Goal: Feedback & Contribution: Submit feedback/report problem

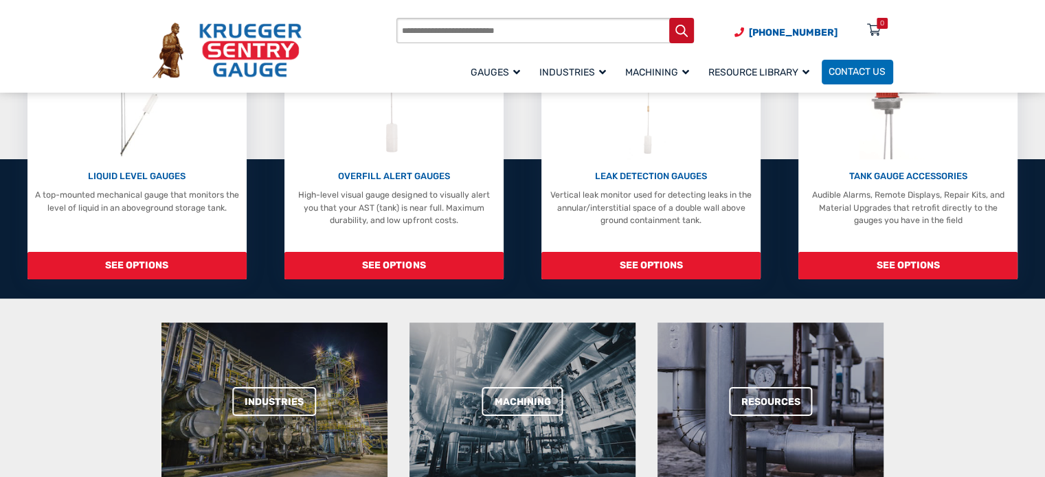
scroll to position [183, 0]
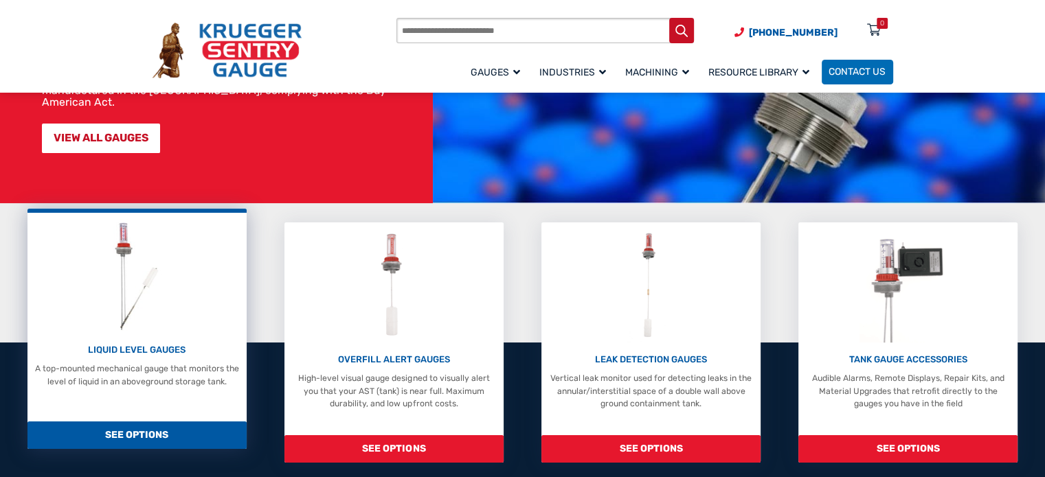
click at [159, 257] on img at bounding box center [137, 276] width 64 height 114
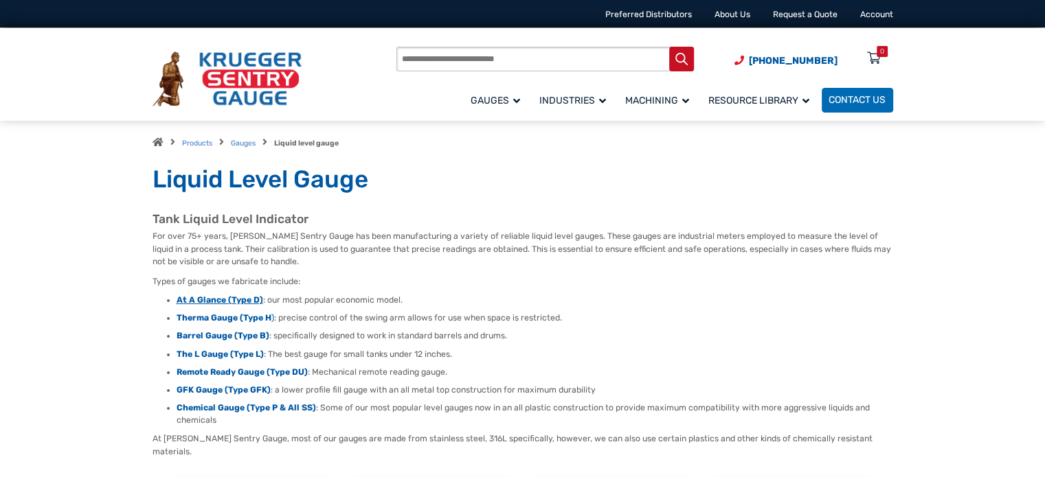
click at [227, 301] on strong "At A Glance (Type D)" at bounding box center [220, 300] width 87 height 10
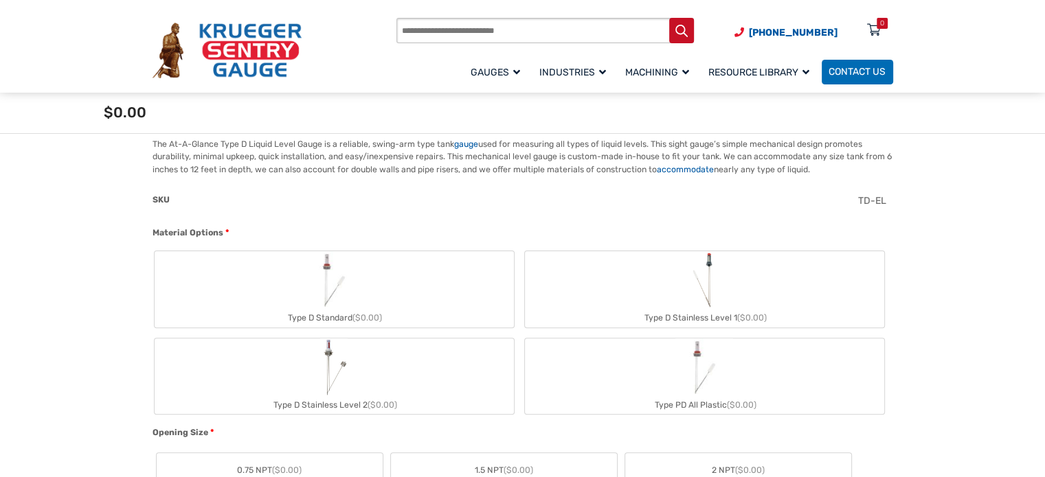
scroll to position [366, 0]
click at [618, 310] on div "Type D Stainless Level 1 ($0.00)" at bounding box center [704, 319] width 359 height 18
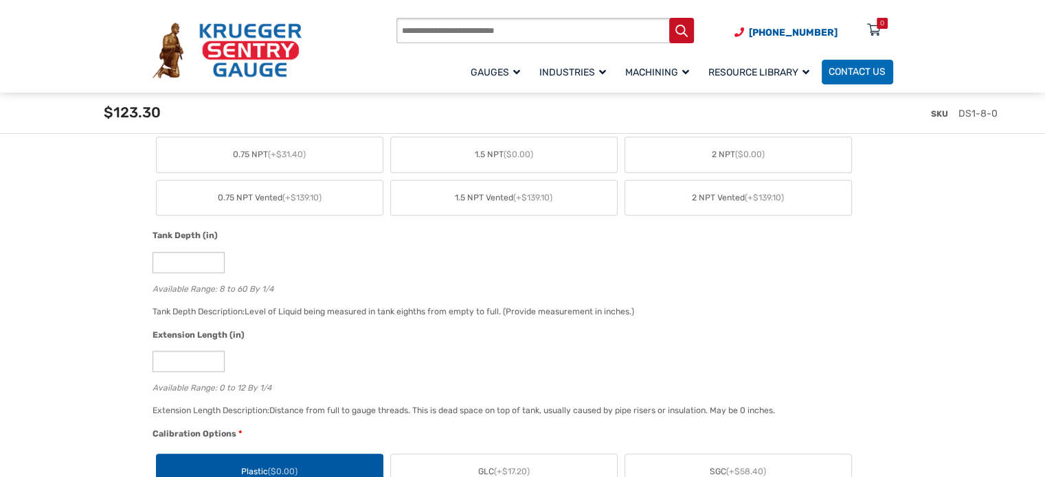
scroll to position [732, 0]
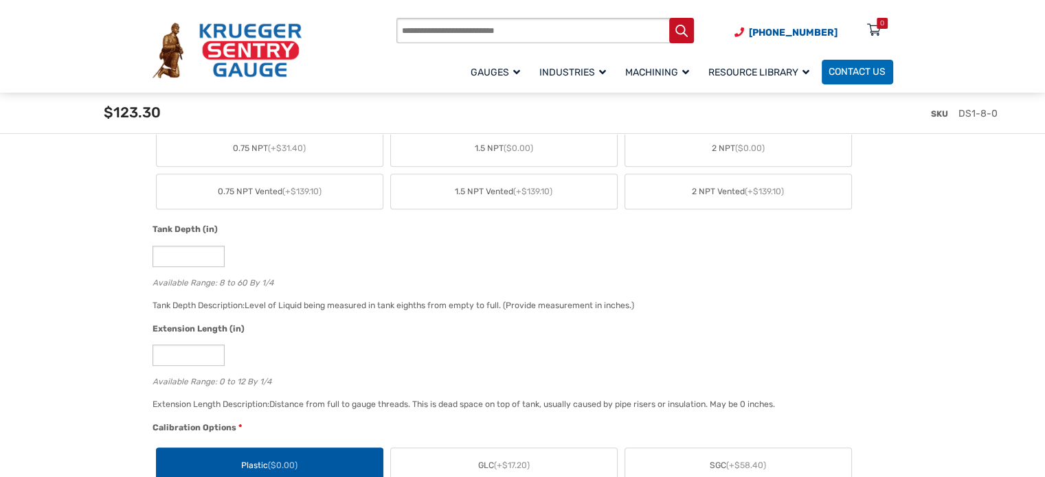
click at [753, 153] on span "2 NPT ($0.00)" at bounding box center [738, 148] width 53 height 12
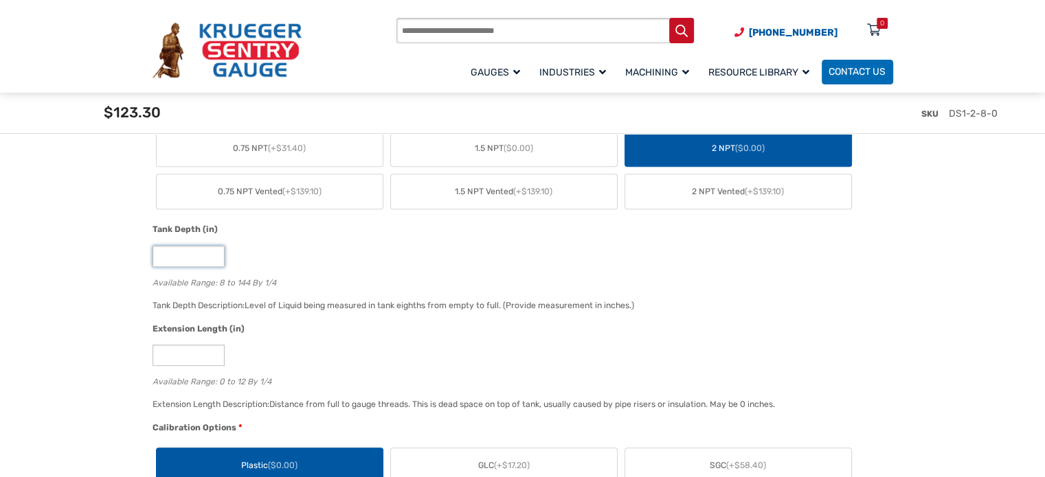
click at [194, 254] on input "*" at bounding box center [189, 256] width 72 height 21
click at [275, 345] on div "*" at bounding box center [520, 355] width 734 height 21
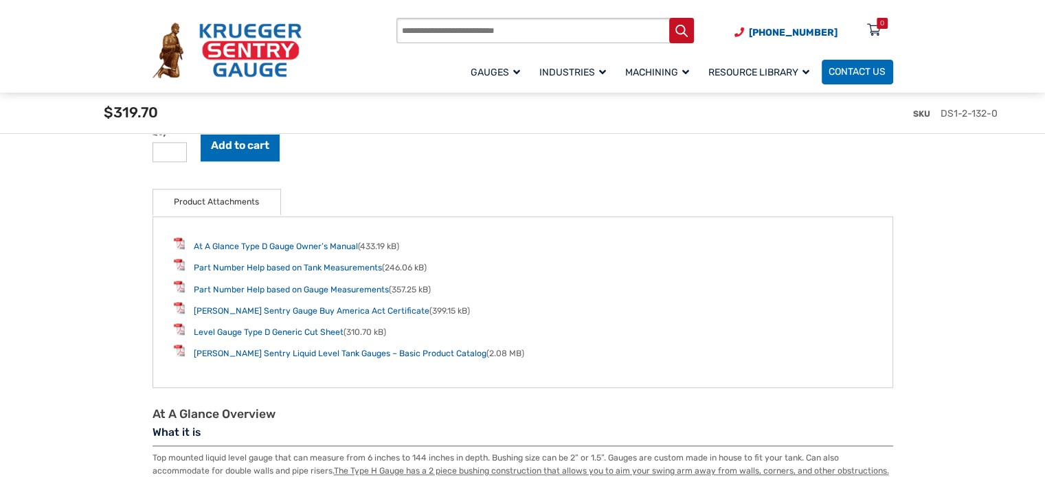
scroll to position [1649, 0]
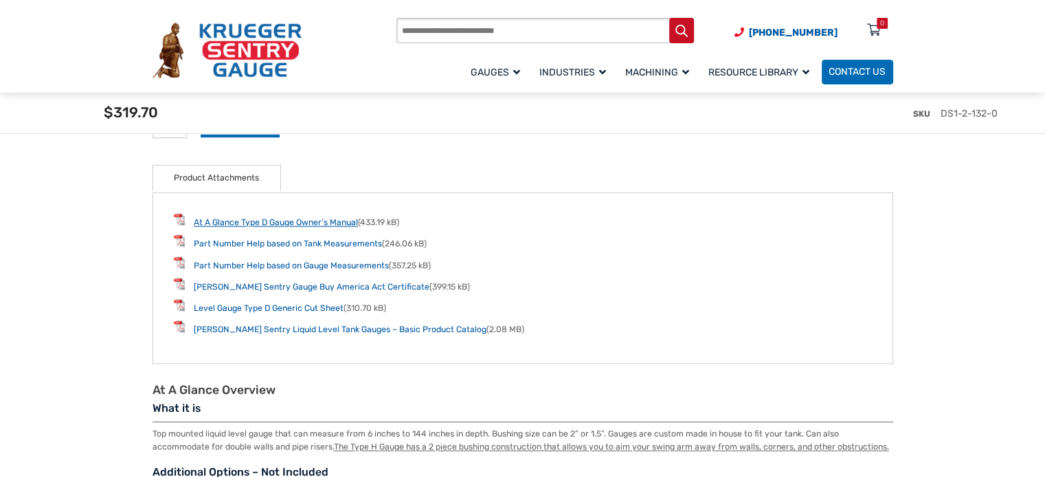
click at [247, 220] on link "At A Glance Type D Gauge Owner’s Manual" at bounding box center [276, 223] width 164 height 10
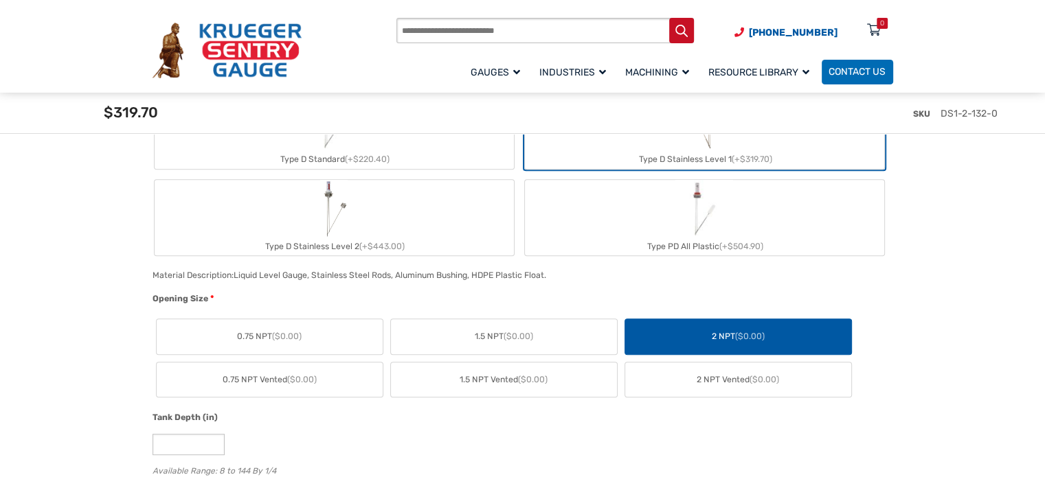
scroll to position [550, 0]
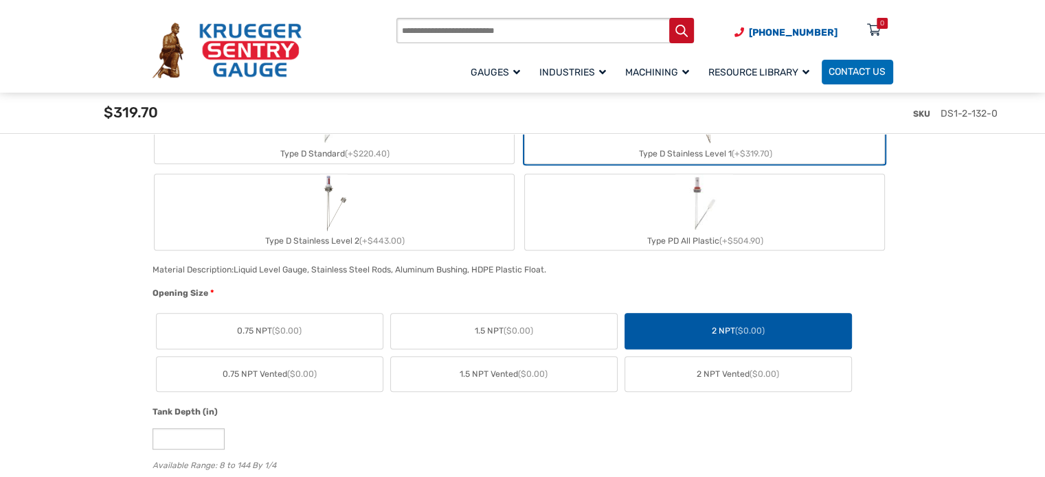
click at [423, 218] on label "Type D Stainless Level 2 (+$443.00)" at bounding box center [334, 212] width 359 height 76
type input "**"
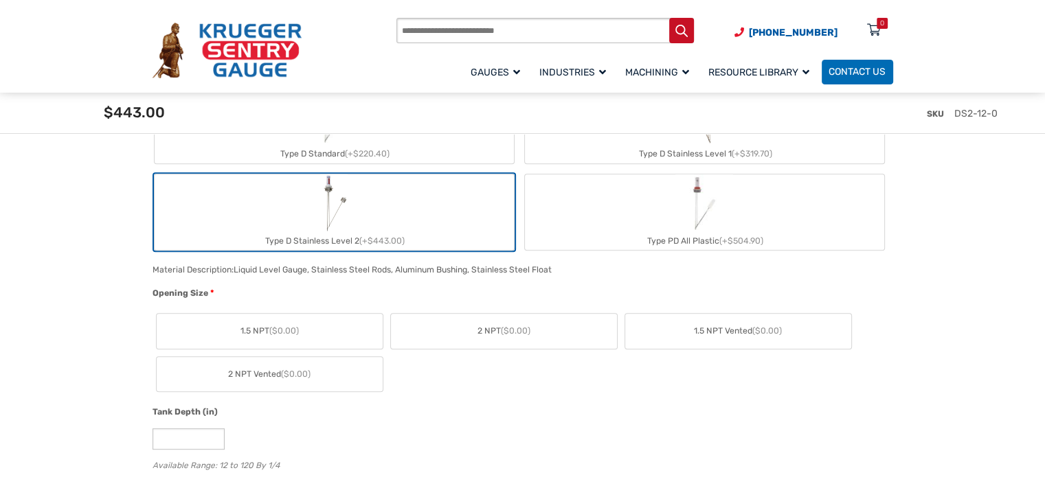
click at [499, 326] on span "2 NPT ($0.00)" at bounding box center [503, 331] width 53 height 12
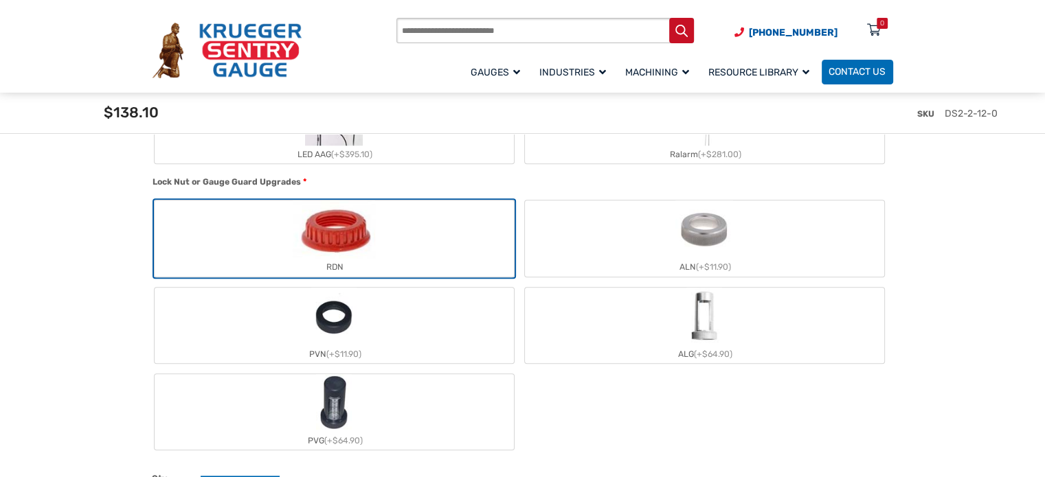
scroll to position [1282, 0]
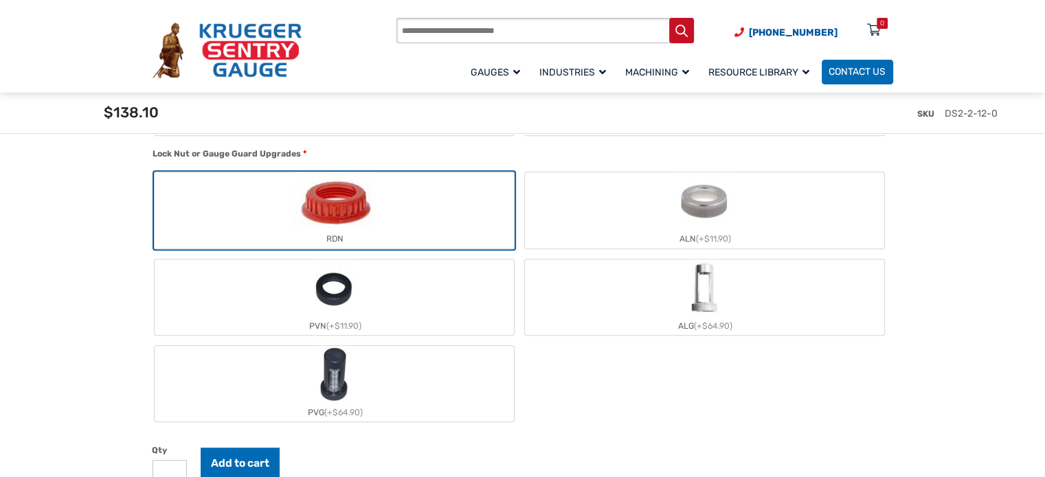
click at [665, 311] on label "ALG (+$64.90)" at bounding box center [704, 298] width 359 height 76
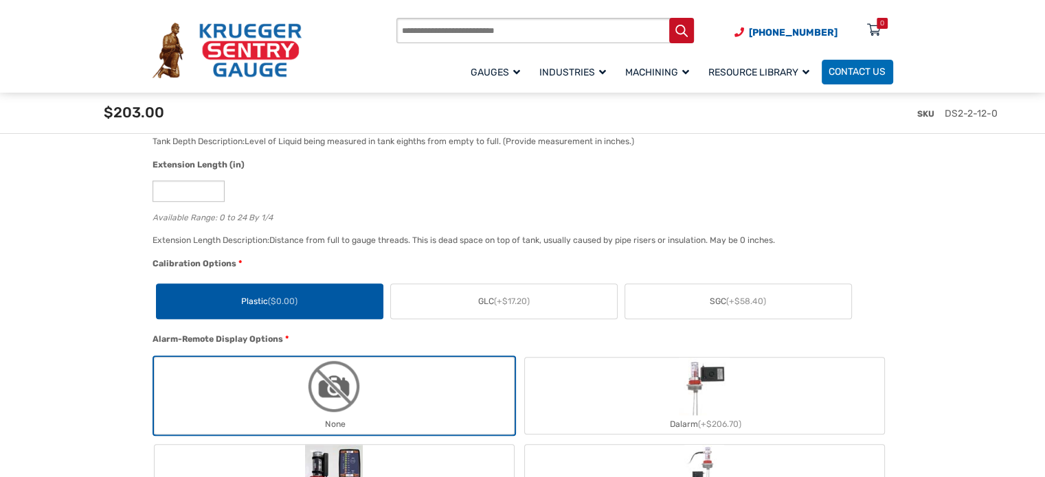
scroll to position [916, 0]
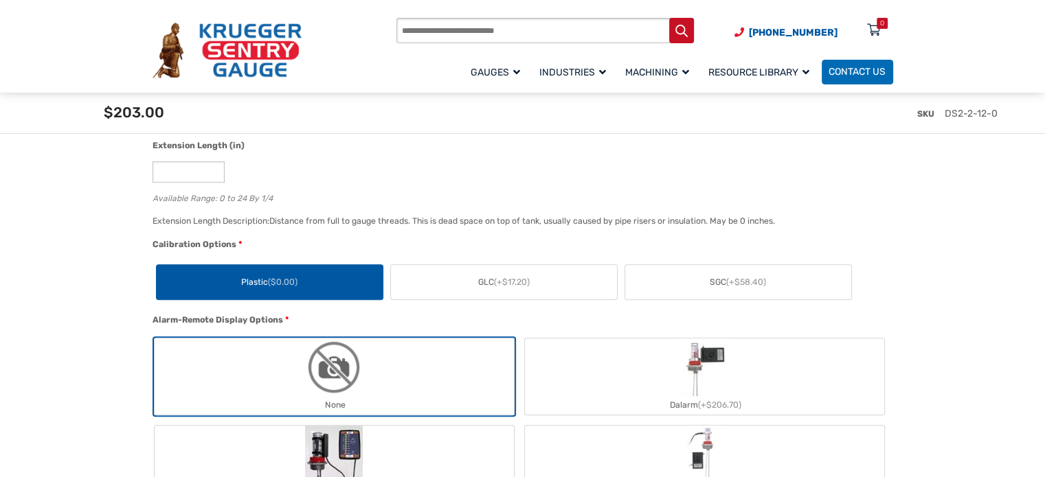
click at [470, 276] on label "GLC (+$17.20)" at bounding box center [504, 282] width 226 height 35
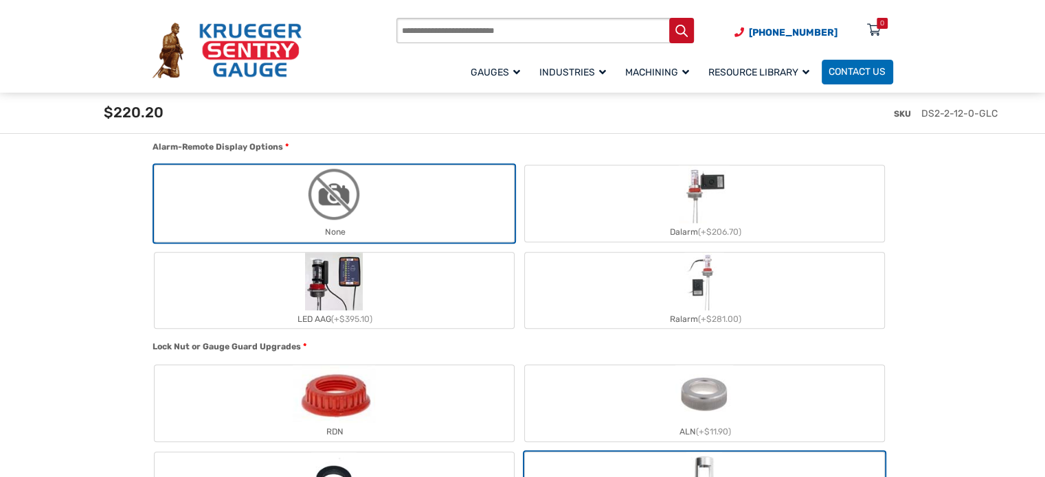
scroll to position [1099, 0]
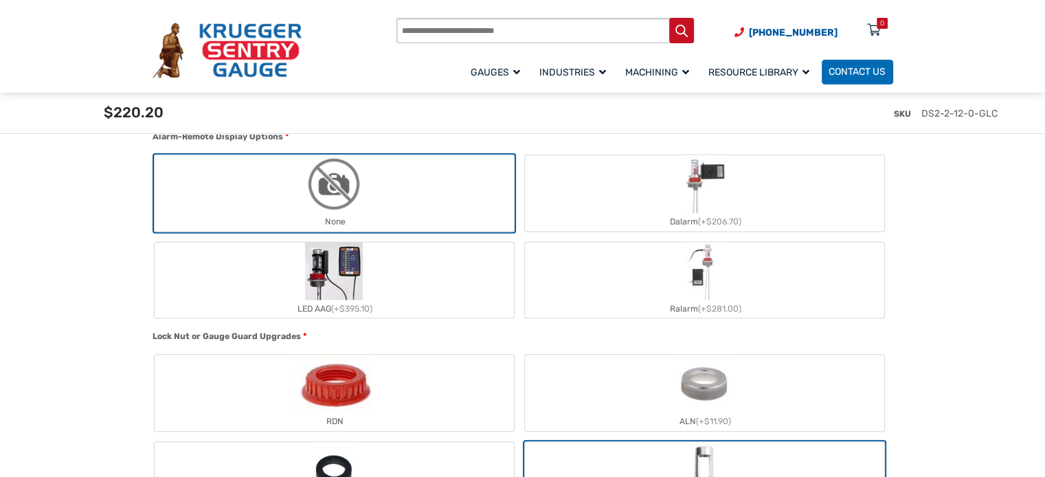
click at [402, 277] on label "LED AAG (+$395.10)" at bounding box center [334, 280] width 359 height 76
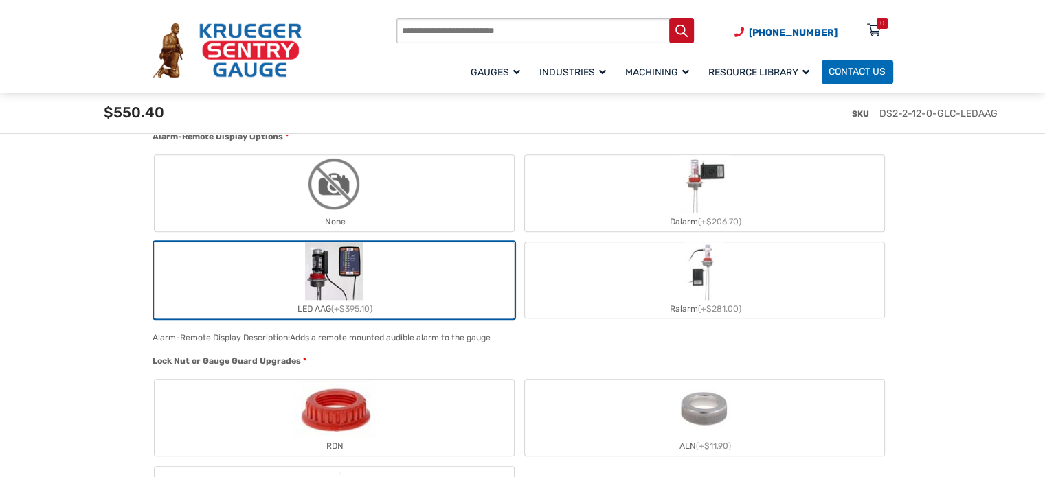
click at [631, 197] on label "Dalarm (+$206.70)" at bounding box center [704, 193] width 359 height 76
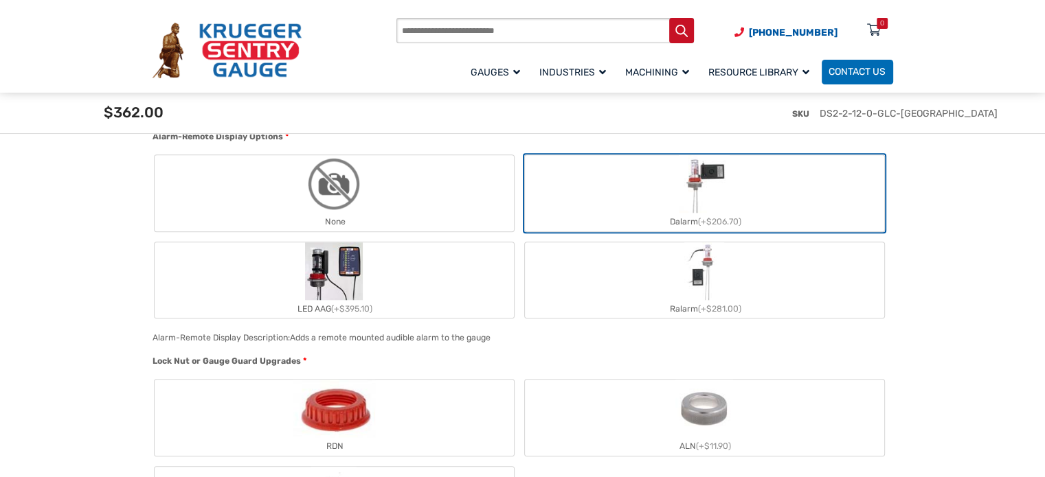
click at [418, 267] on label "LED AAG (+$395.10)" at bounding box center [334, 280] width 359 height 76
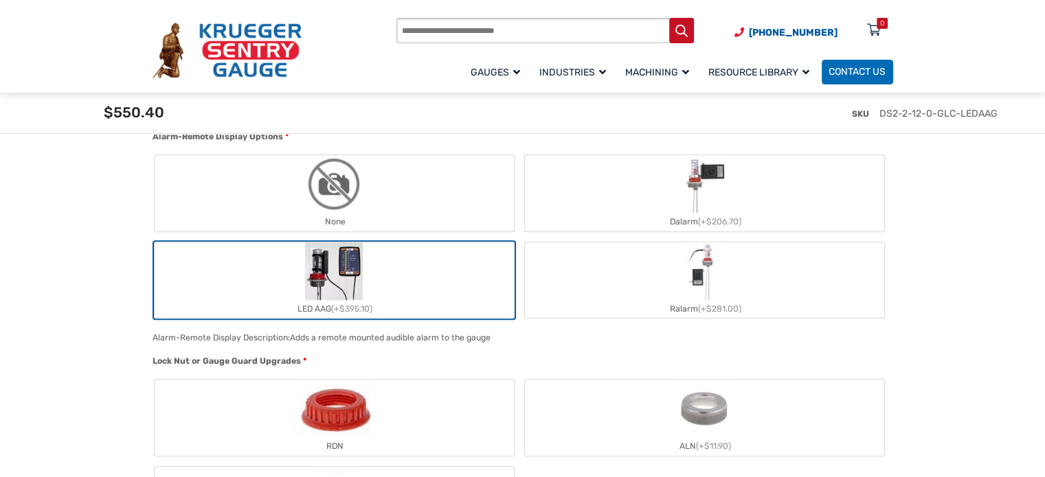
click at [648, 286] on label "Ralarm (+$281.00)" at bounding box center [704, 280] width 359 height 76
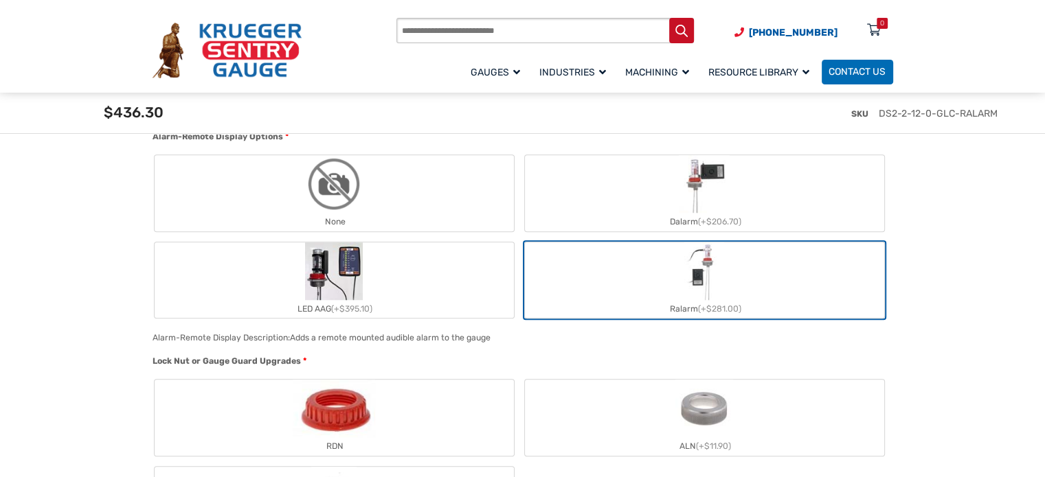
click at [430, 264] on label "LED AAG (+$395.10)" at bounding box center [334, 280] width 359 height 76
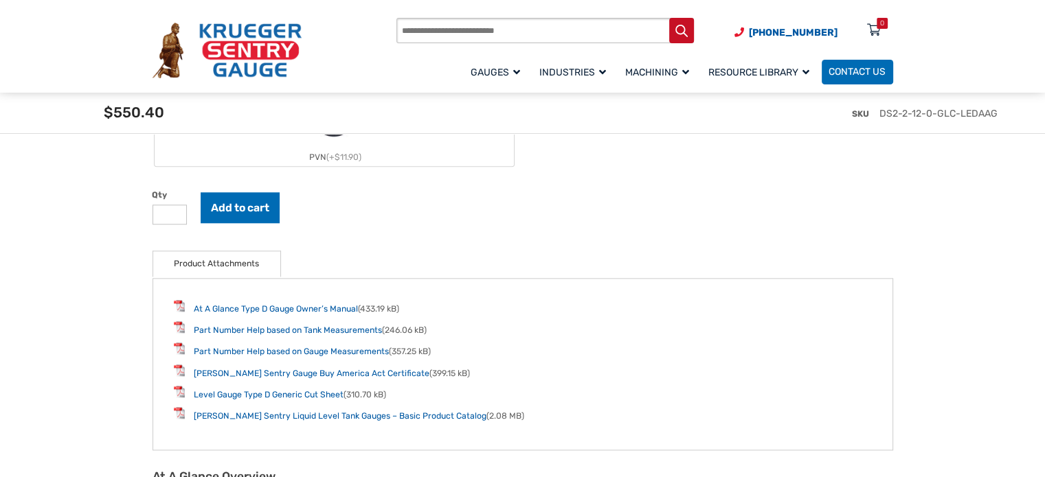
scroll to position [1465, 0]
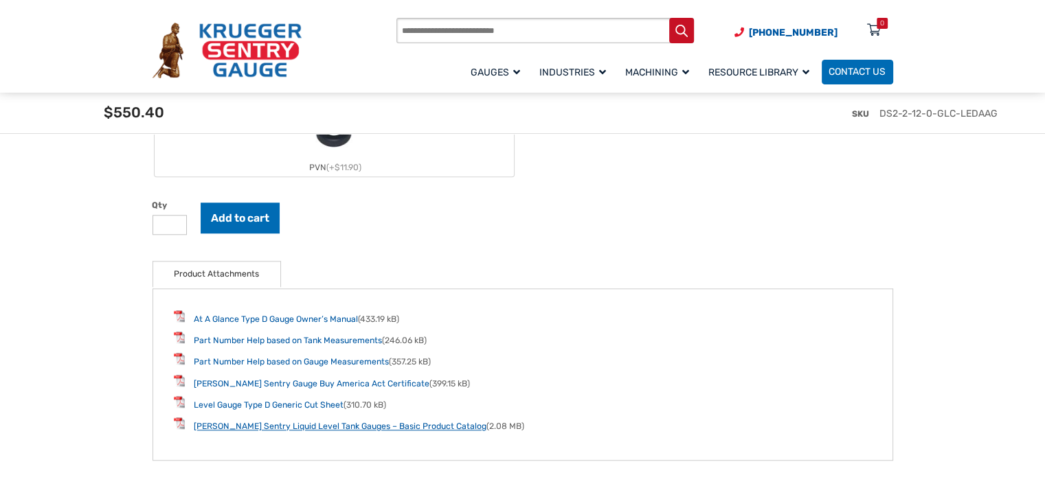
click at [359, 423] on link "Krueger Sentry Liquid Level Tank Gauges – Basic Product Catalog" at bounding box center [340, 427] width 293 height 10
click at [179, 219] on input "*" at bounding box center [170, 225] width 35 height 20
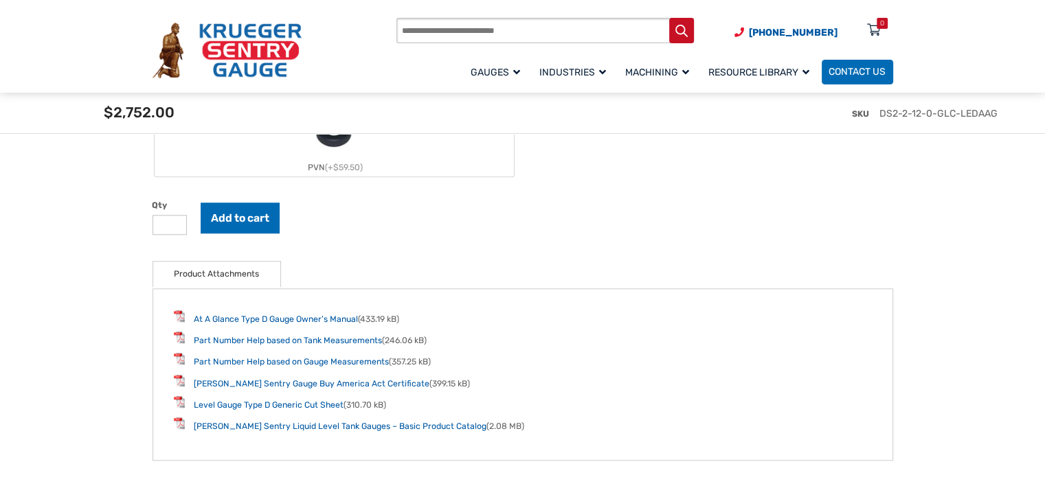
type input "*"
click at [179, 219] on input "*" at bounding box center [170, 225] width 35 height 20
click at [244, 222] on button "Add to cart" at bounding box center [240, 219] width 79 height 32
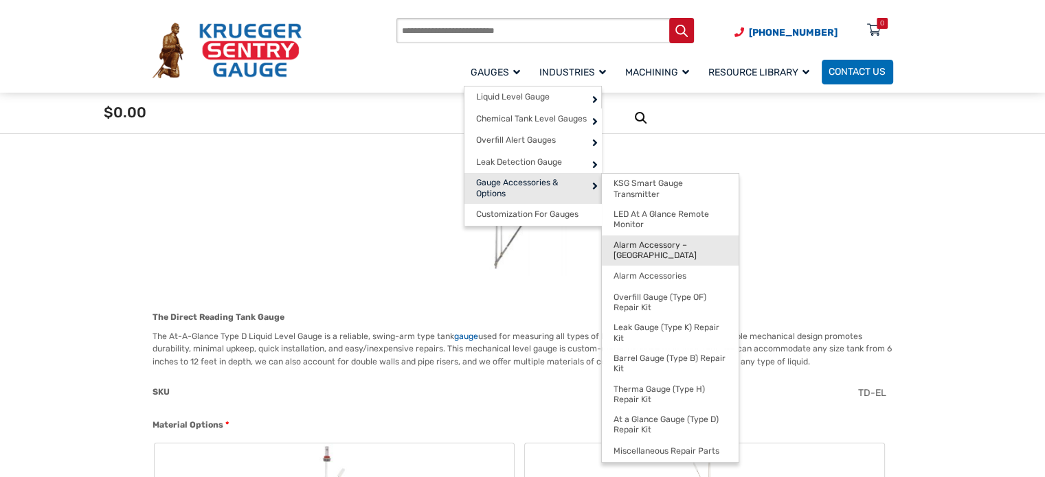
scroll to position [183, 0]
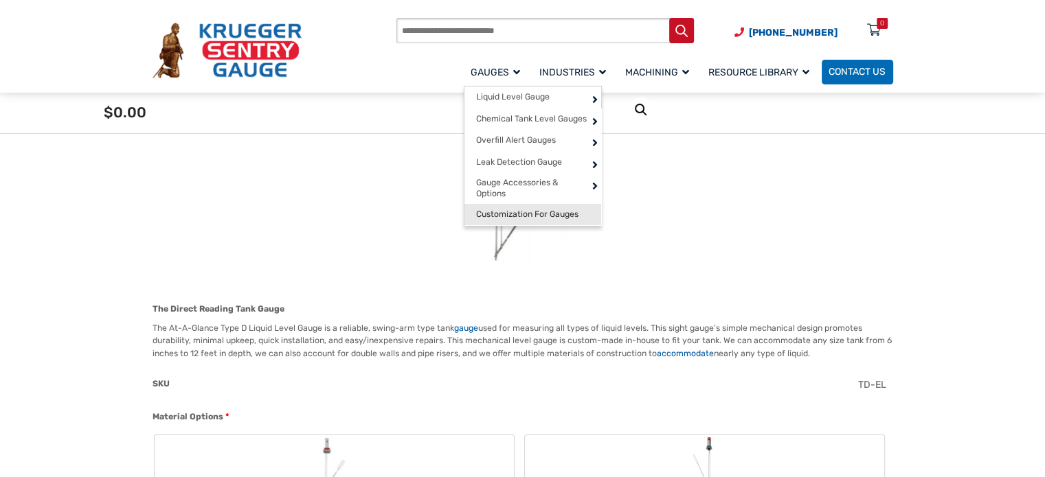
click at [569, 216] on span "Customization For Gauges" at bounding box center [527, 215] width 102 height 10
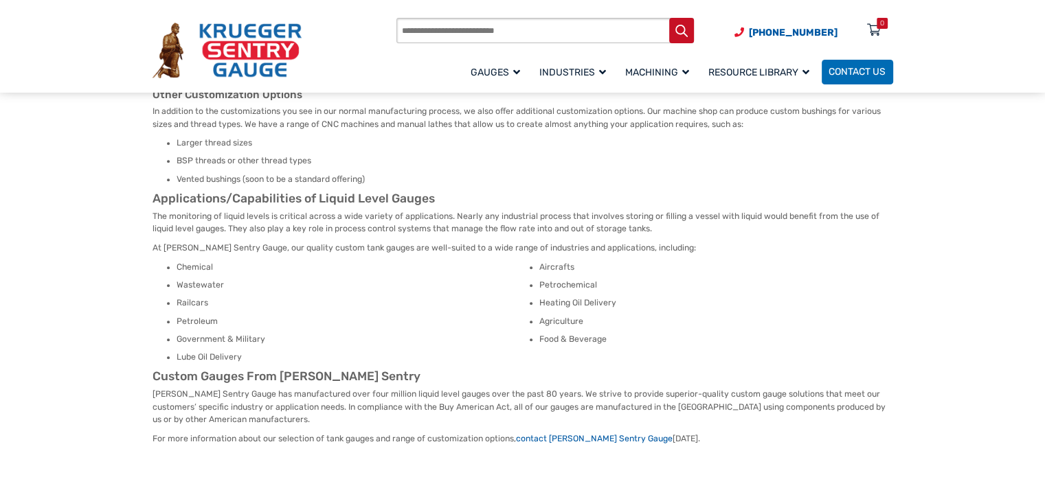
scroll to position [550, 0]
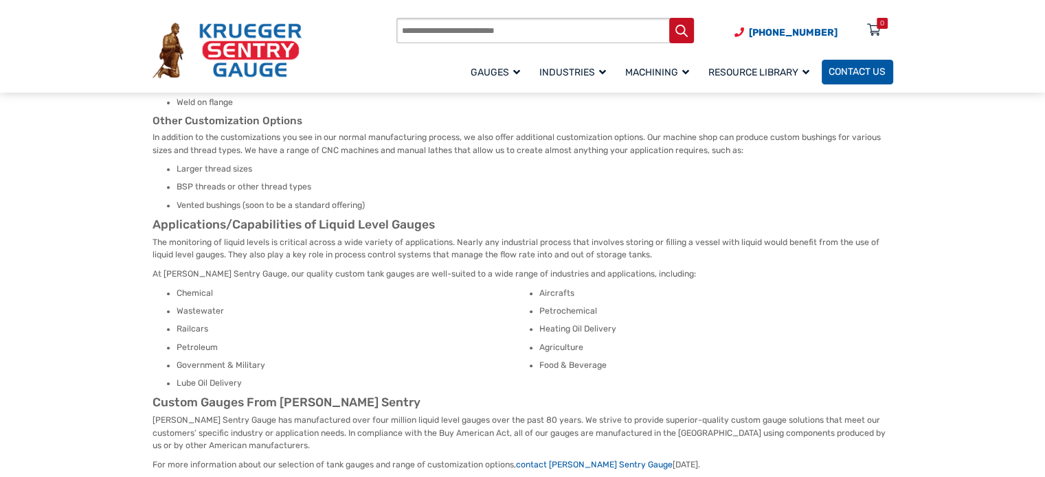
click at [859, 78] on span "Contact Us" at bounding box center [856, 73] width 57 height 12
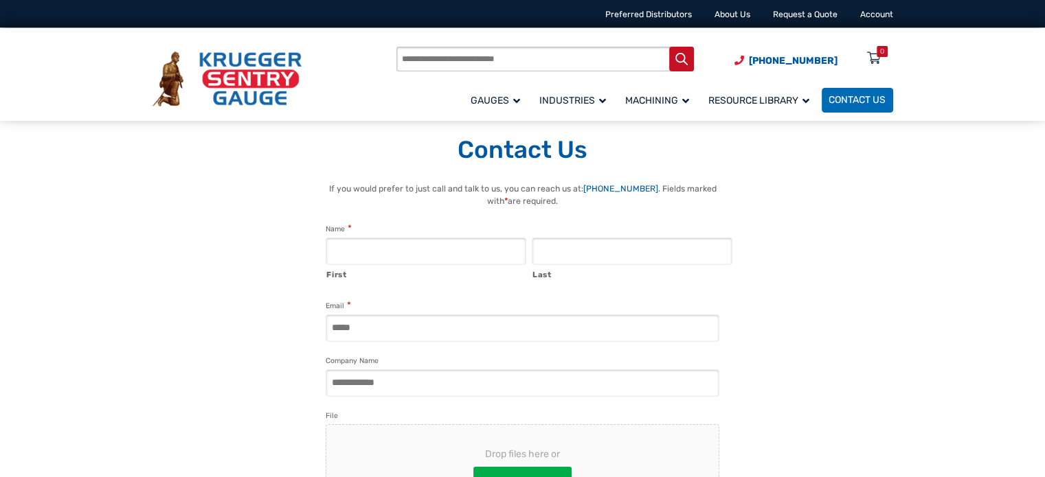
click at [415, 249] on input "First" at bounding box center [426, 251] width 201 height 27
type input "***"
type input "******"
type input "**********"
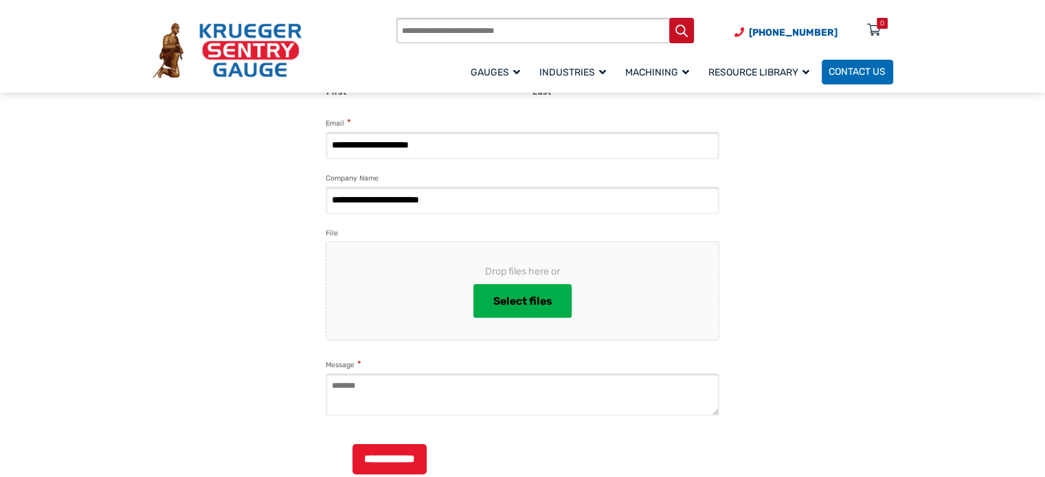
scroll to position [366, 0]
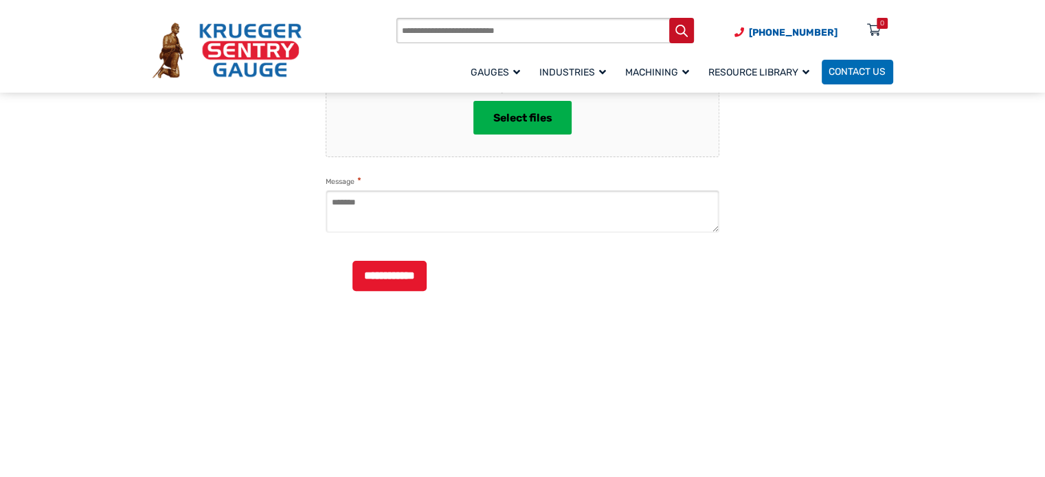
click at [420, 197] on textarea "Message *" at bounding box center [523, 211] width 394 height 43
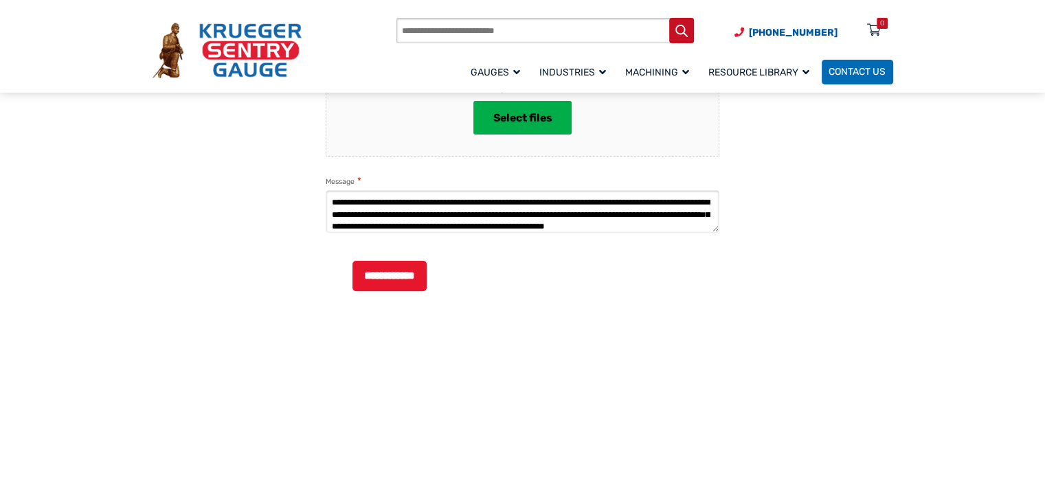
paste textarea "**********"
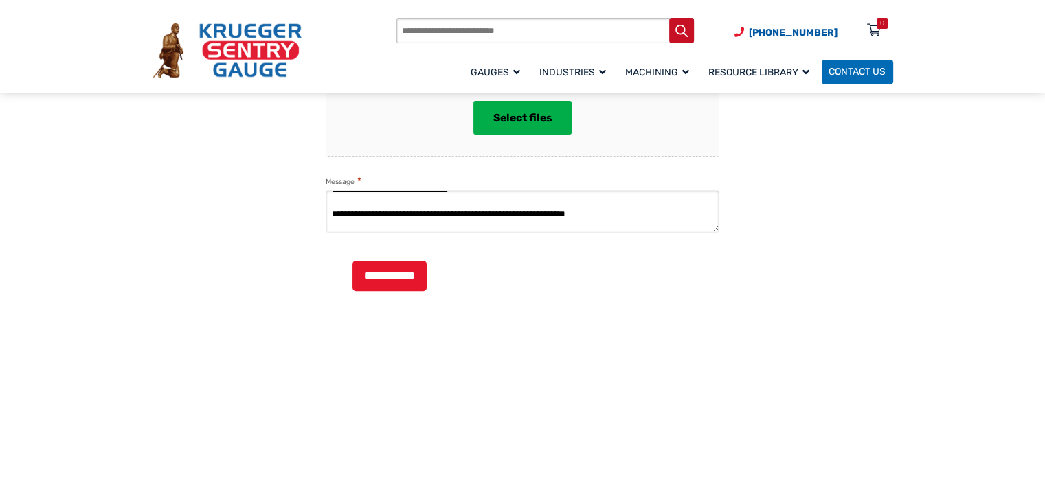
scroll to position [110, 0]
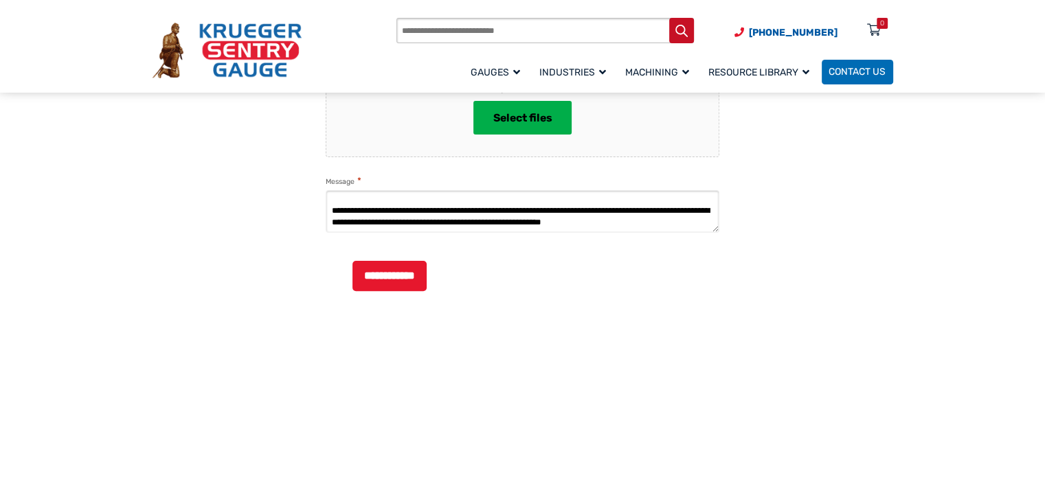
click at [617, 219] on textarea "**********" at bounding box center [523, 211] width 394 height 43
type textarea "**********"
click at [403, 291] on input "**********" at bounding box center [389, 276] width 74 height 30
